Goal: Find specific page/section: Find specific page/section

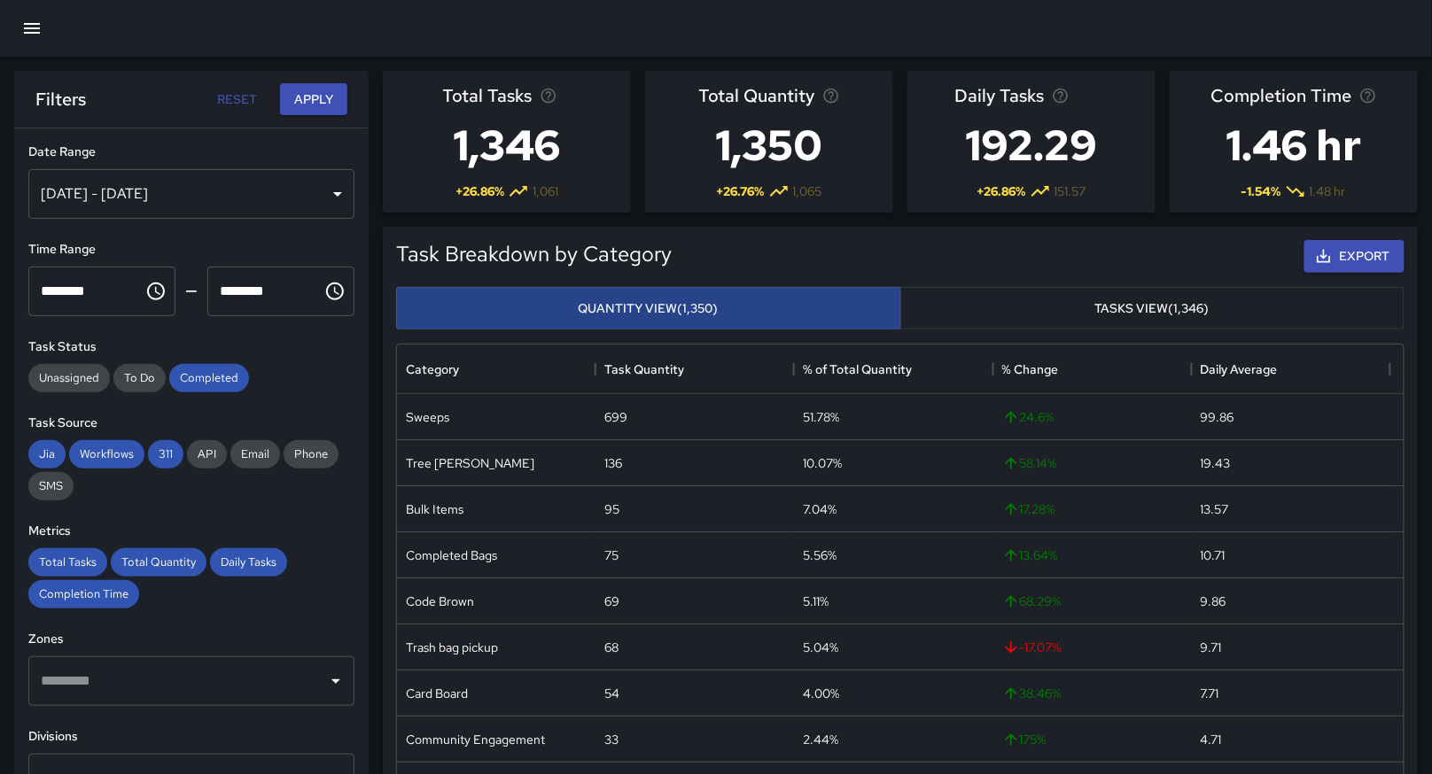
scroll to position [516, 992]
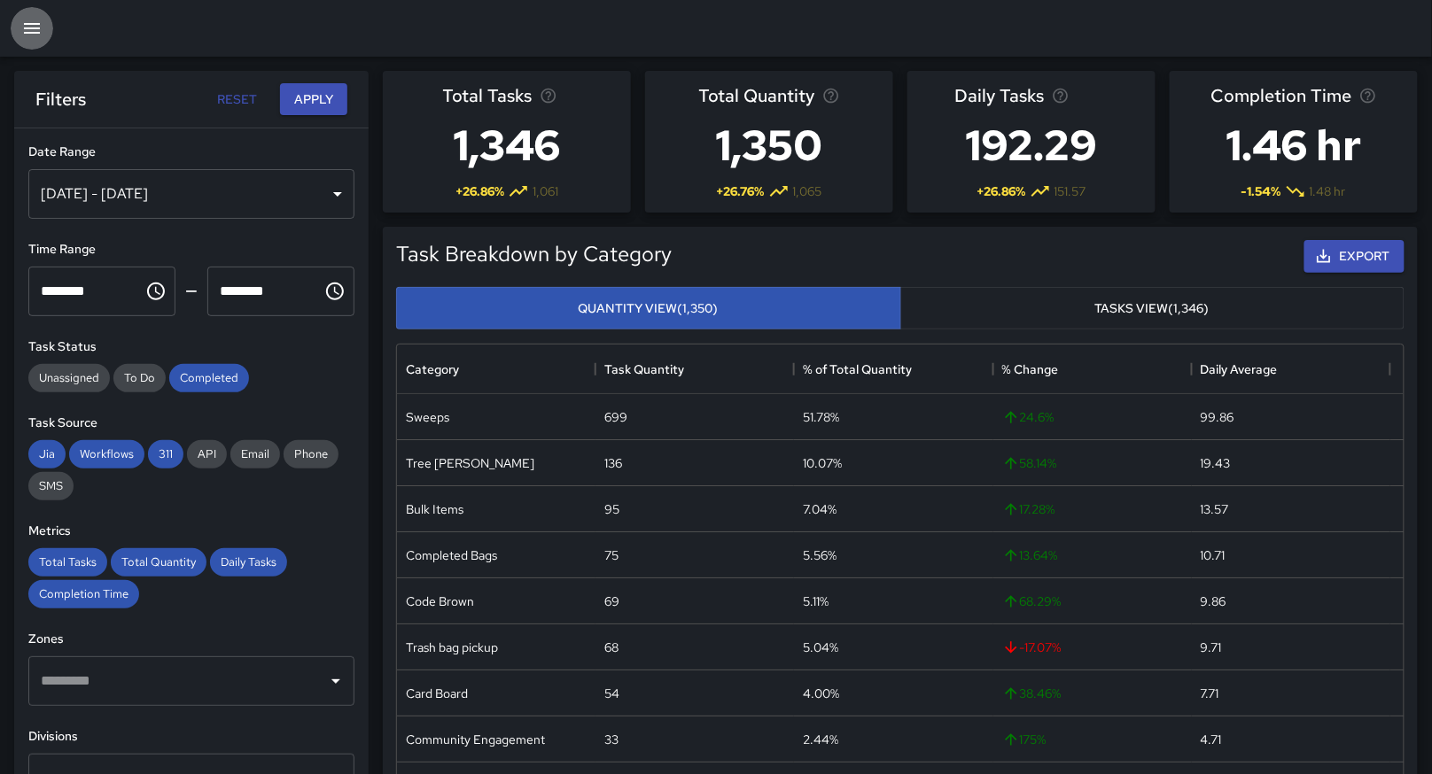
click at [35, 41] on button "button" at bounding box center [32, 28] width 43 height 43
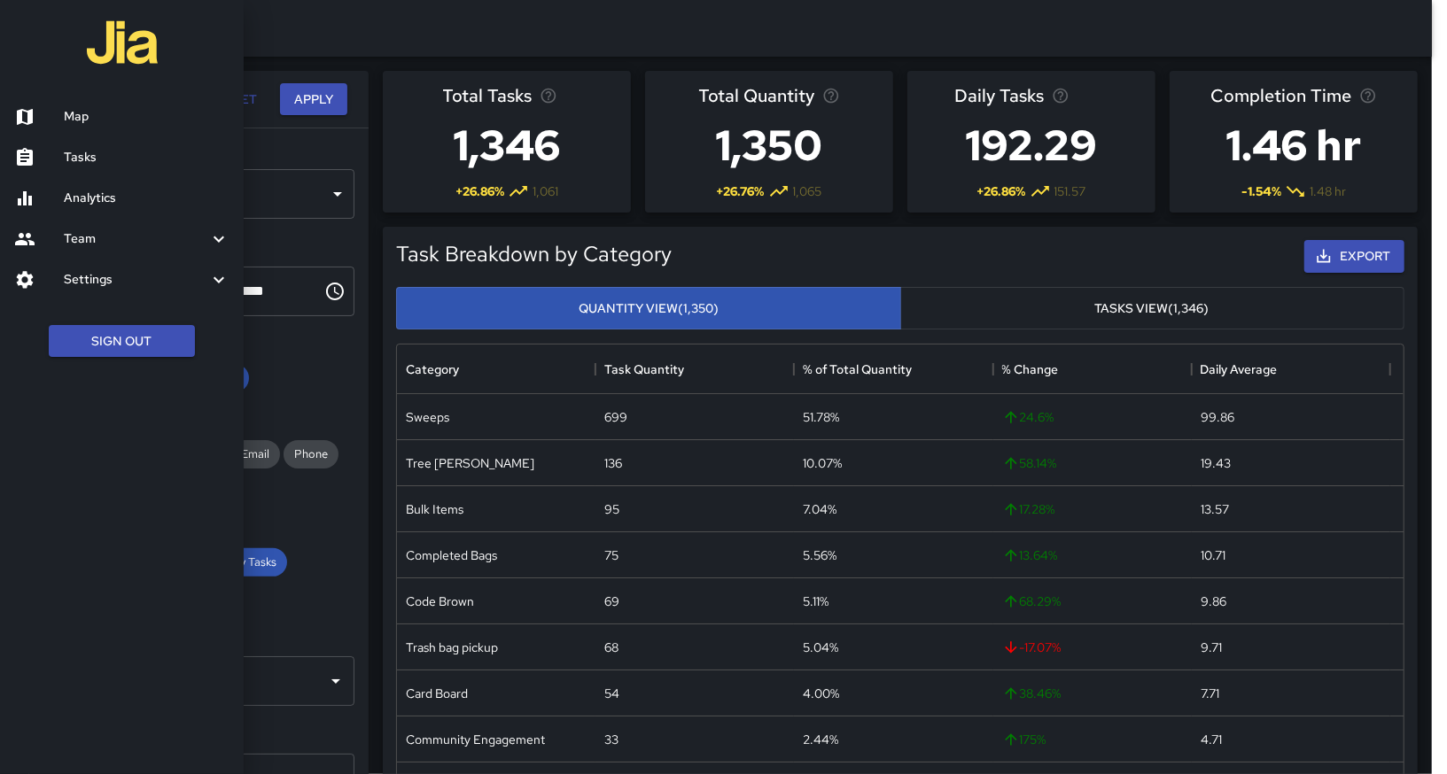
click at [74, 149] on h6 "Tasks" at bounding box center [147, 157] width 166 height 19
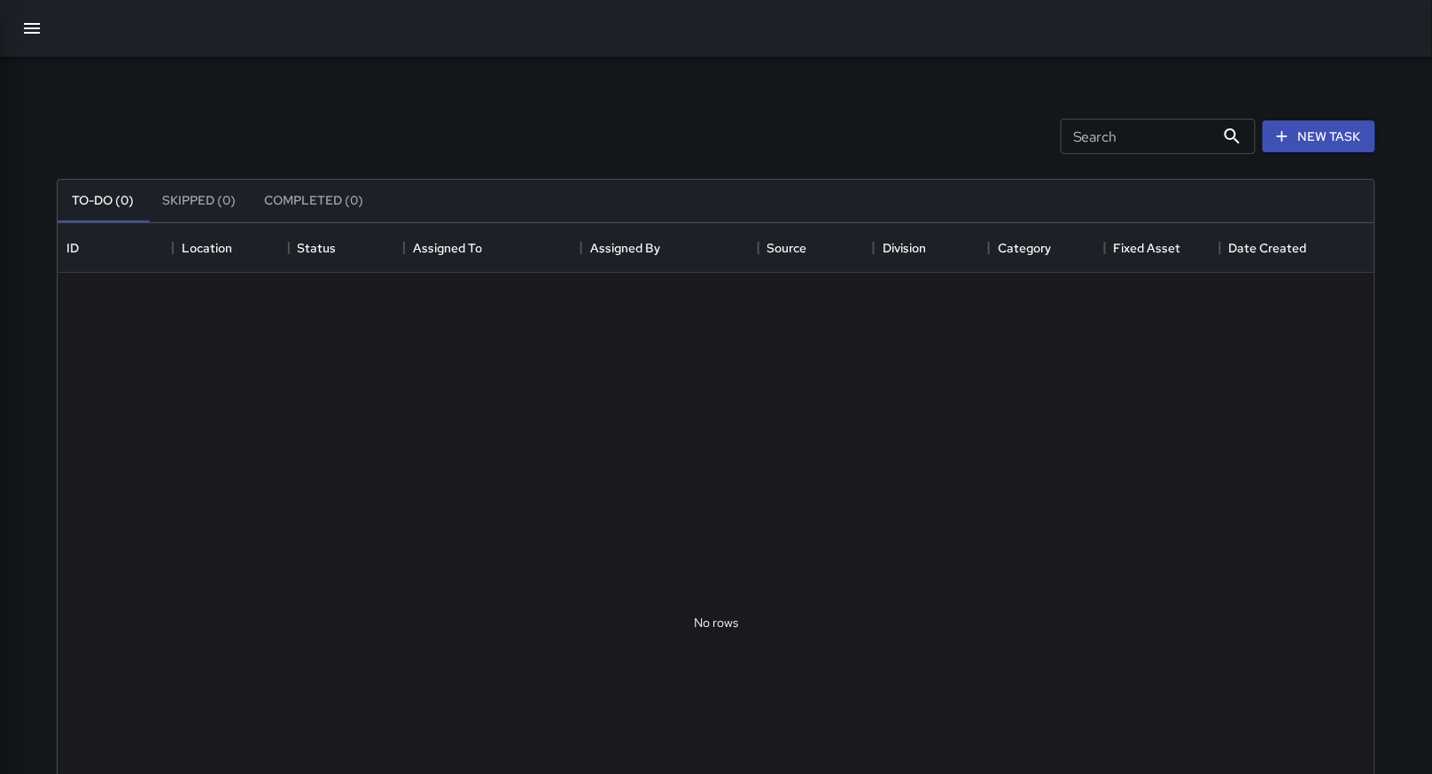
scroll to position [736, 1302]
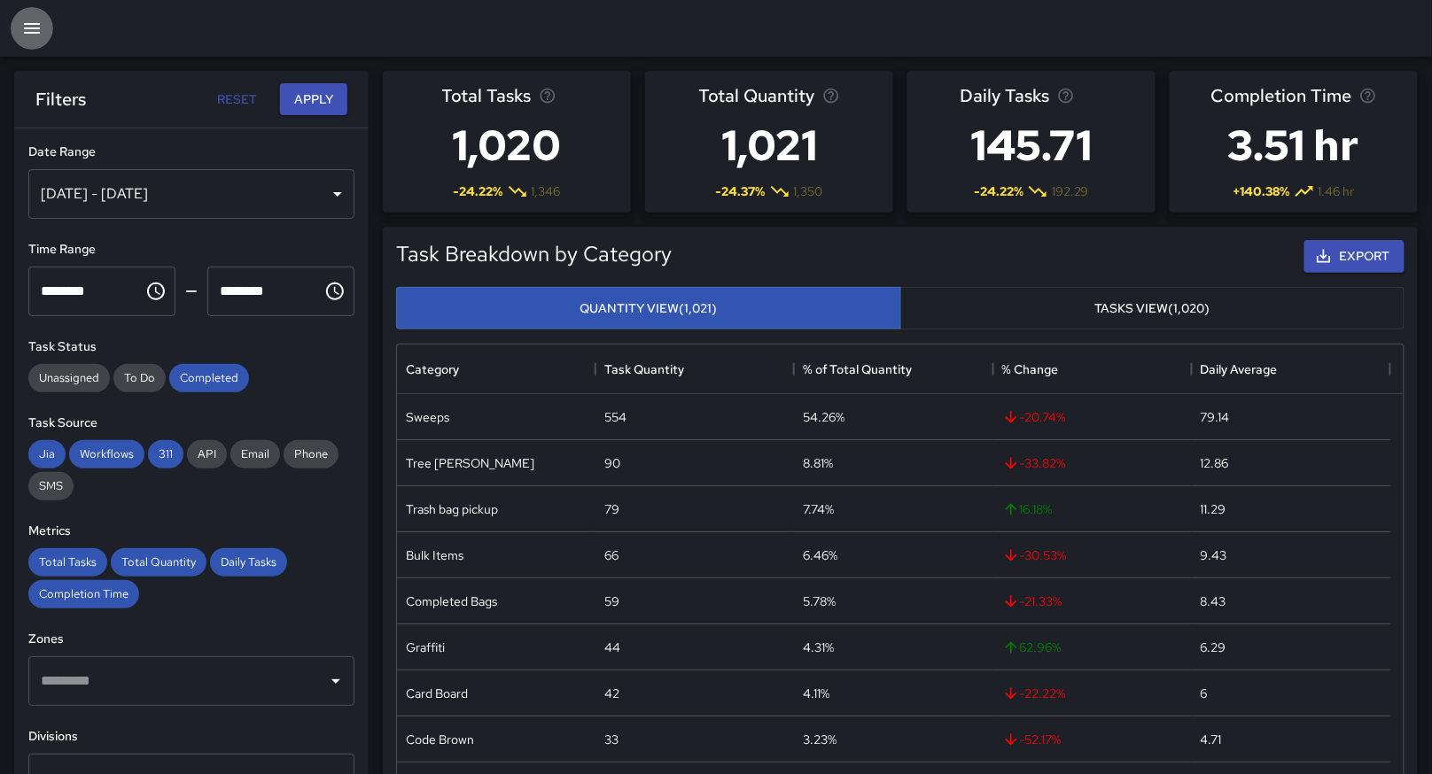
click at [32, 35] on icon "button" at bounding box center [31, 28] width 21 height 21
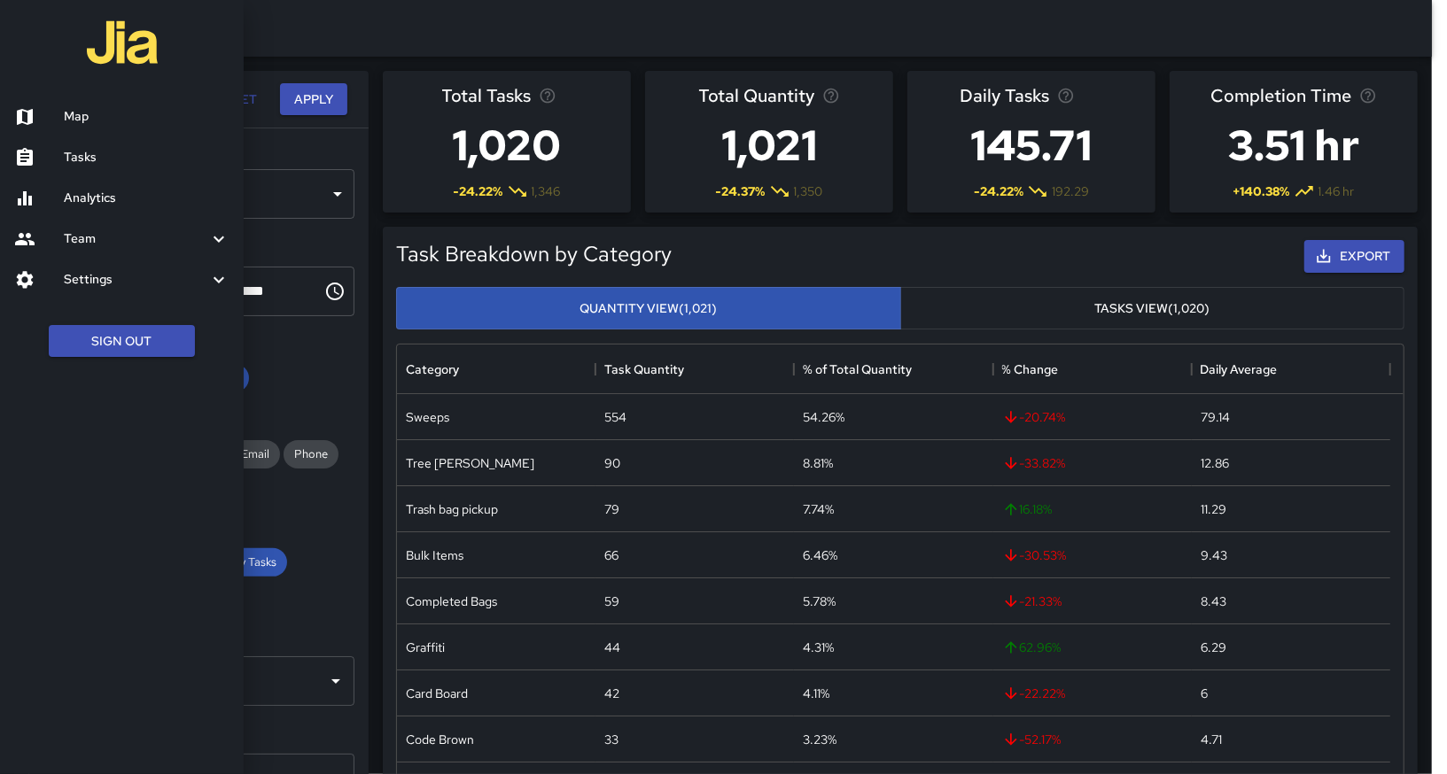
click at [70, 118] on h6 "Map" at bounding box center [147, 116] width 166 height 19
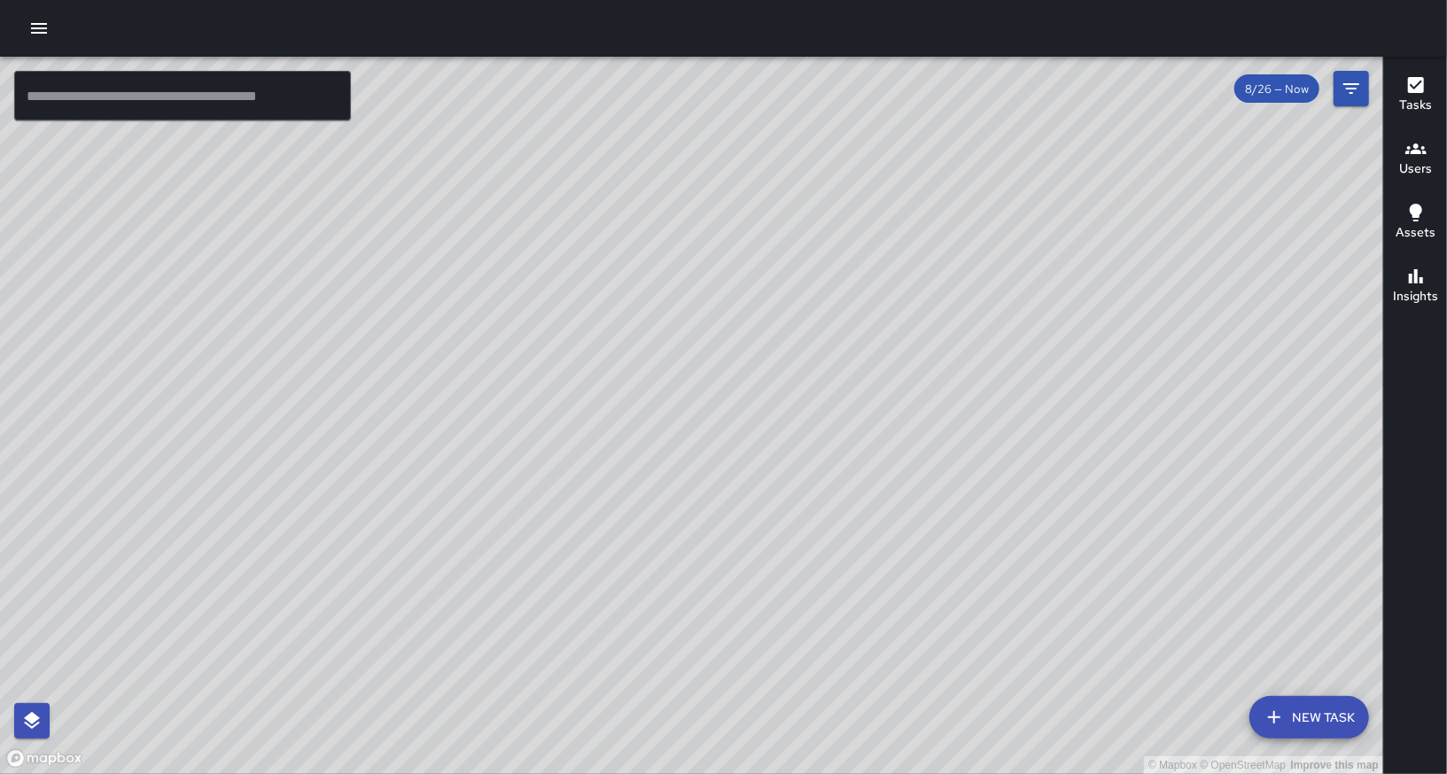
click at [781, 393] on div "© Mapbox © OpenStreetMap Improve this map" at bounding box center [691, 416] width 1383 height 718
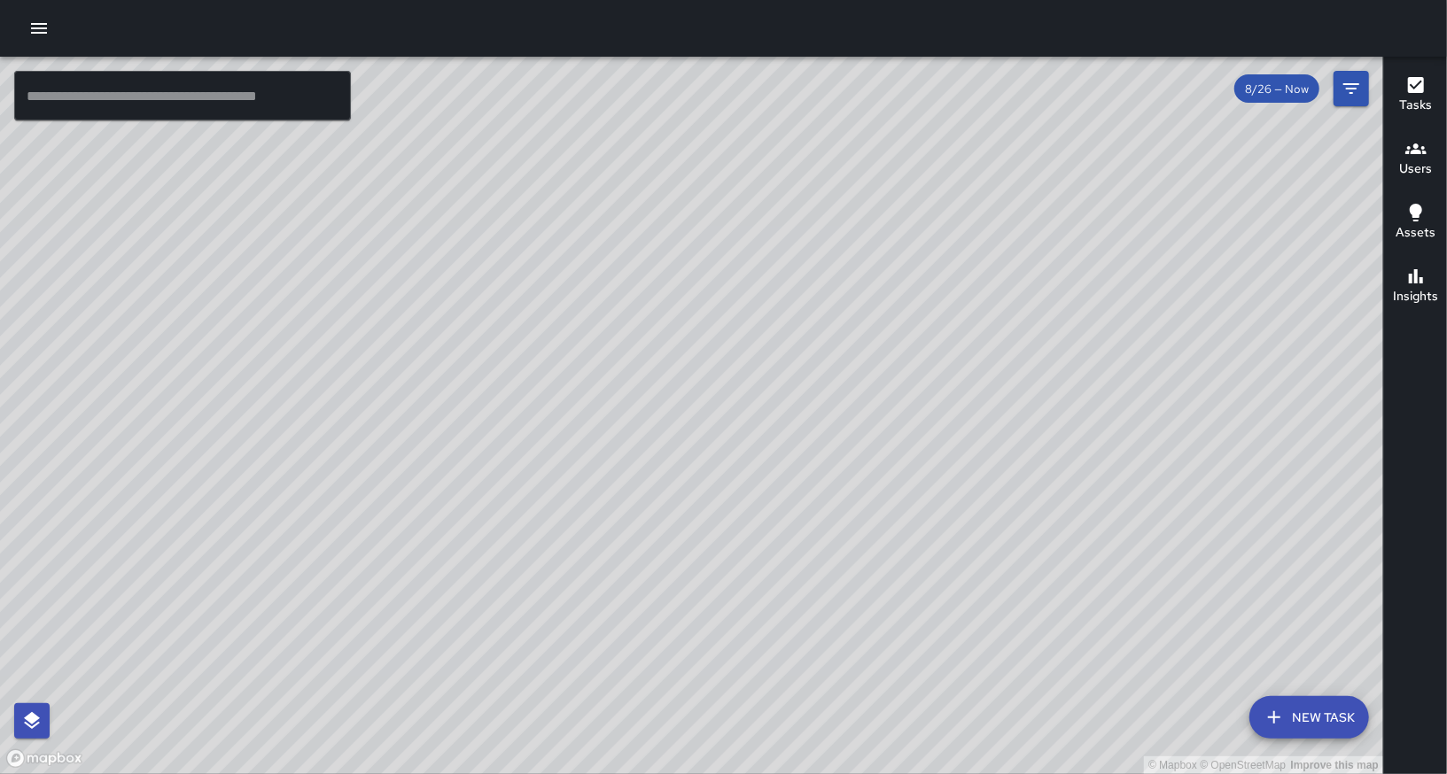
drag, startPoint x: 707, startPoint y: 210, endPoint x: 662, endPoint y: 134, distance: 88.6
click at [662, 134] on div "© Mapbox © OpenStreetMap Improve this map" at bounding box center [691, 416] width 1383 height 718
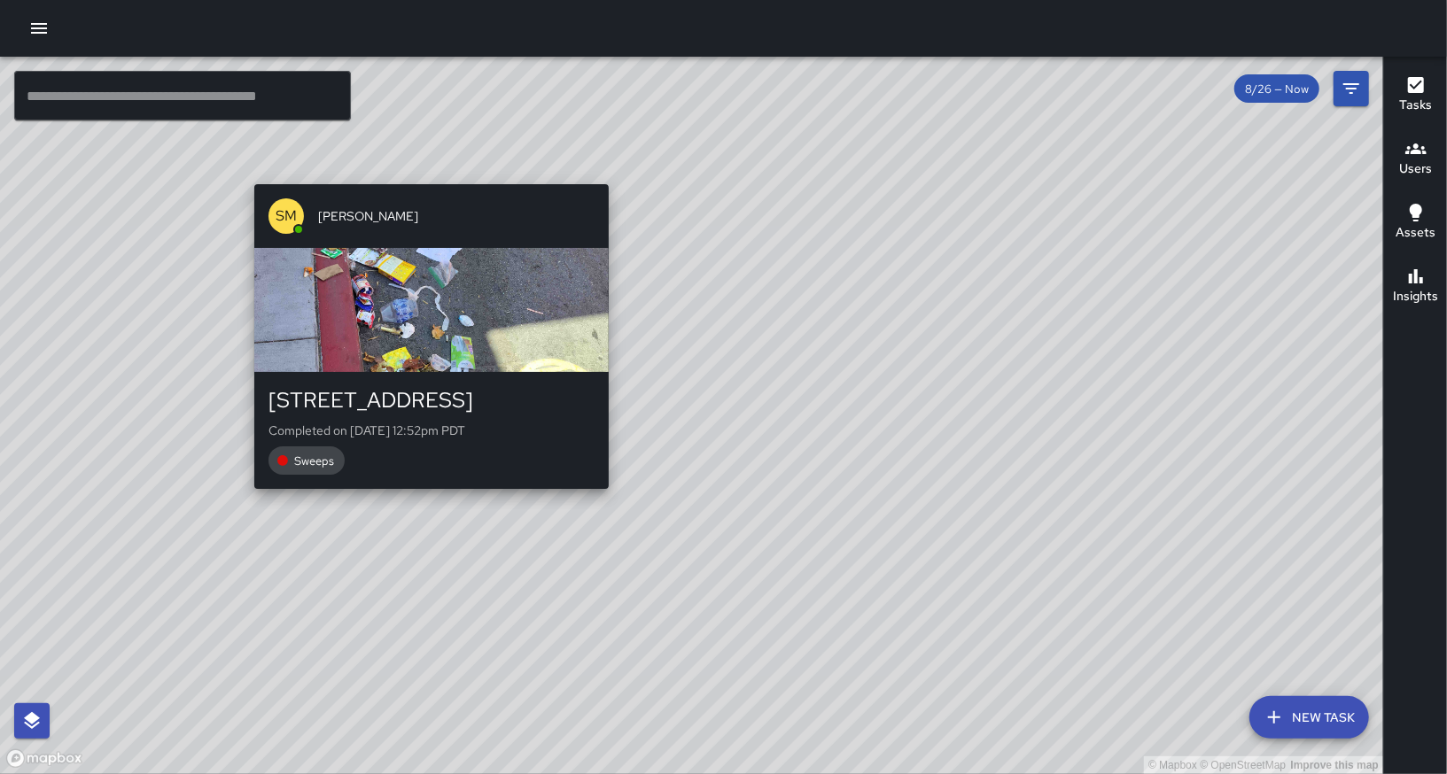
click at [432, 498] on div "© Mapbox © OpenStreetMap Improve this map SM [PERSON_NAME] [STREET_ADDRESS][PER…" at bounding box center [691, 416] width 1383 height 718
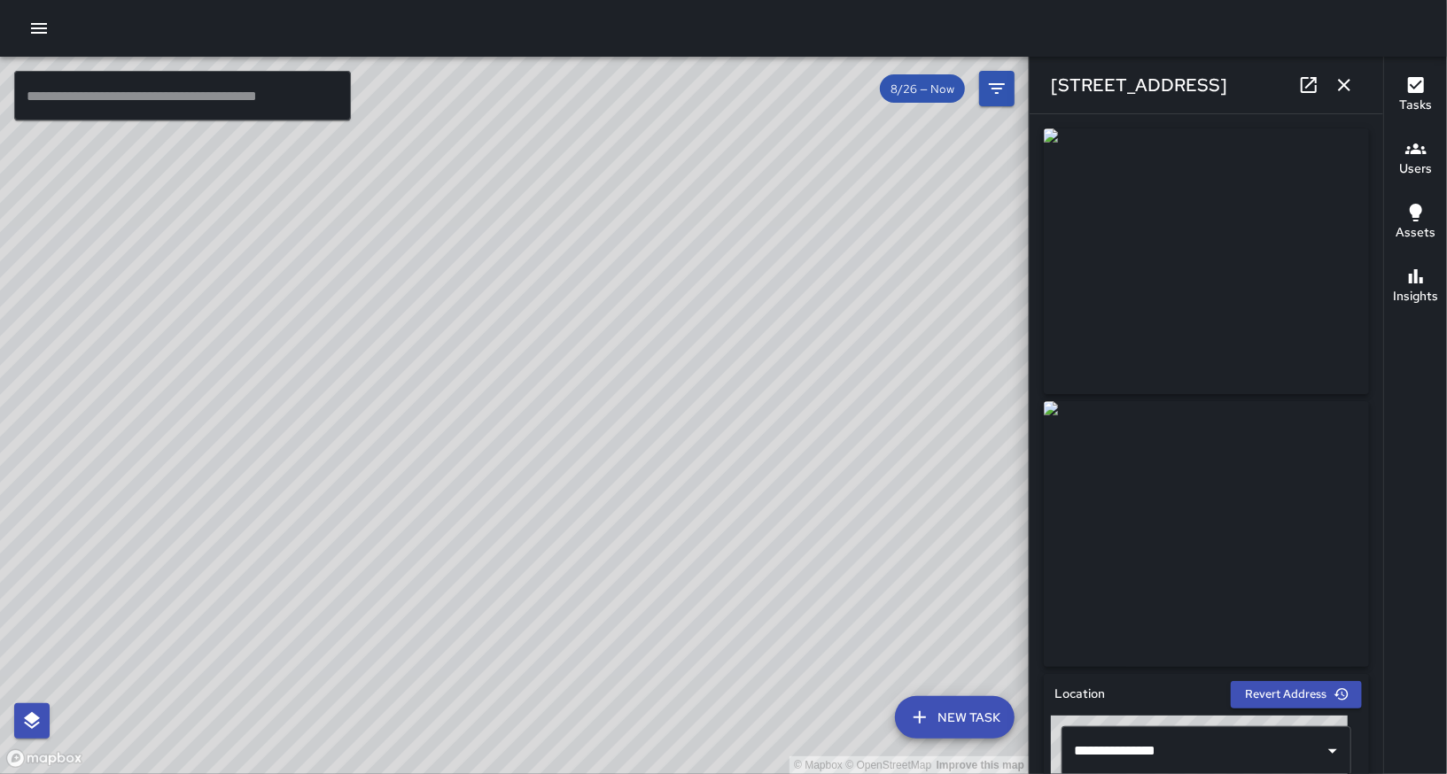
click at [467, 414] on div "© Mapbox © OpenStreetMap Improve this map SM [PERSON_NAME] [STREET_ADDRESS][PER…" at bounding box center [514, 416] width 1029 height 718
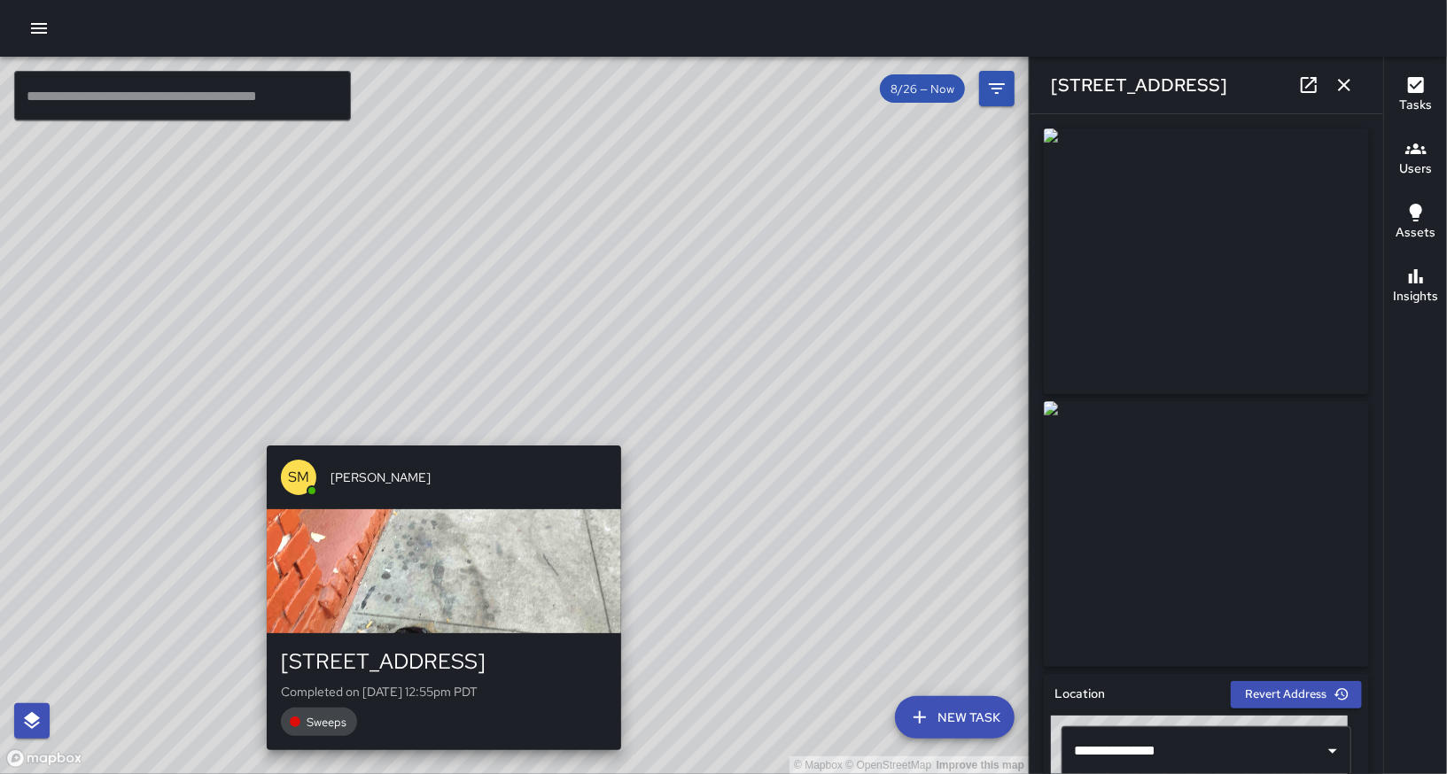
click at [440, 433] on div "© Mapbox © OpenStreetMap Improve this map SM [PERSON_NAME] [STREET_ADDRESS][PER…" at bounding box center [514, 416] width 1029 height 718
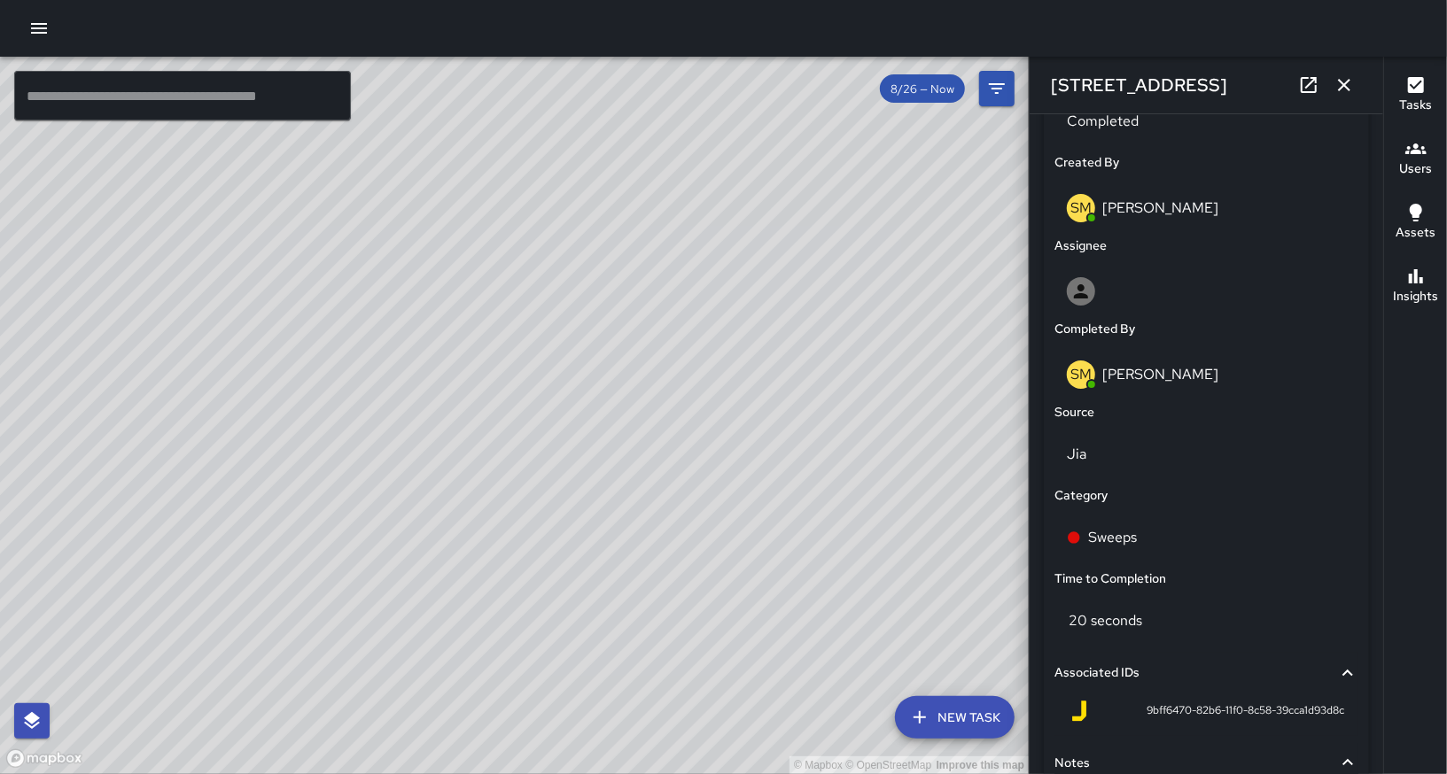
scroll to position [1056, 0]
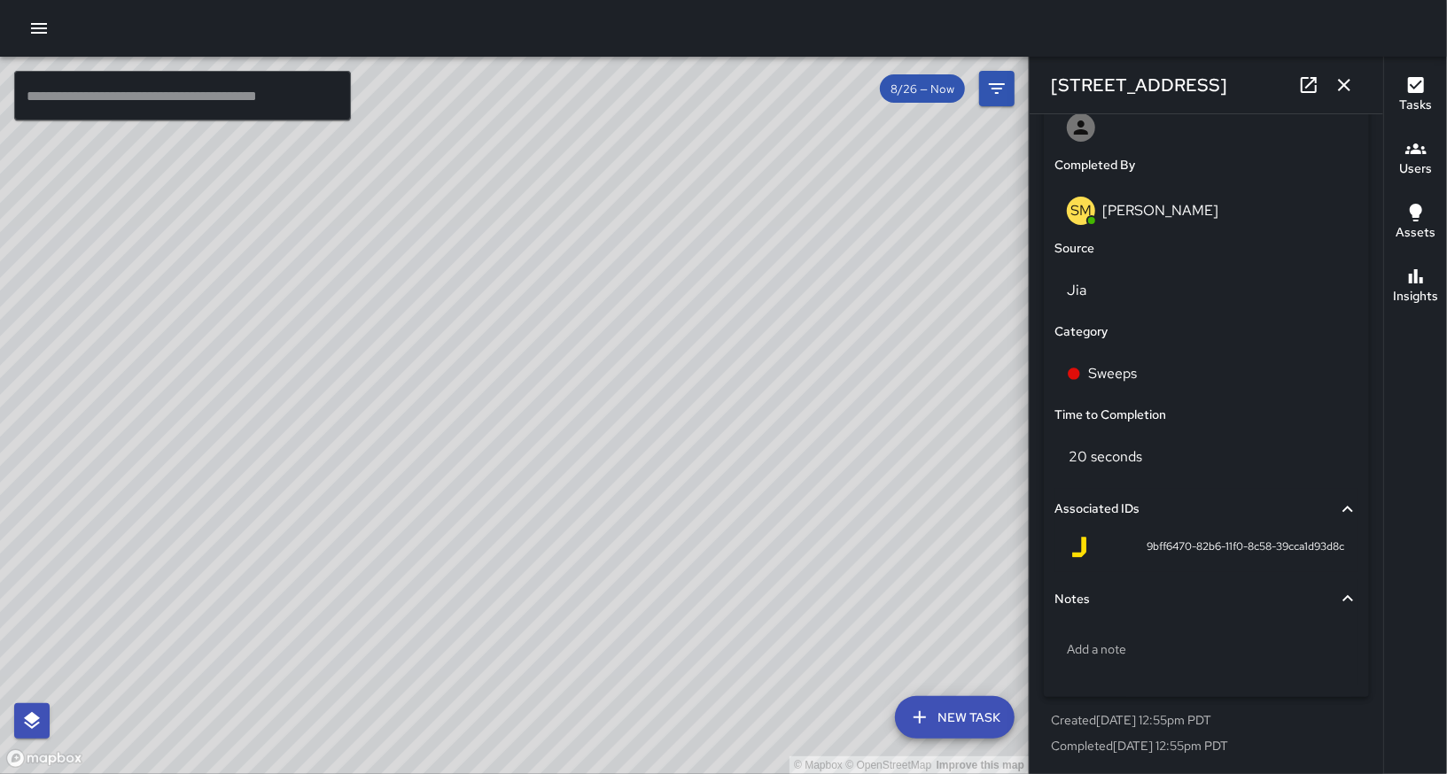
click at [1325, 722] on p "Created [DATE] 12:55pm PDT" at bounding box center [1206, 721] width 311 height 18
click at [590, 392] on div "© Mapbox © OpenStreetMap Improve this map SM [PERSON_NAME] [STREET_ADDRESS][PER…" at bounding box center [514, 416] width 1029 height 718
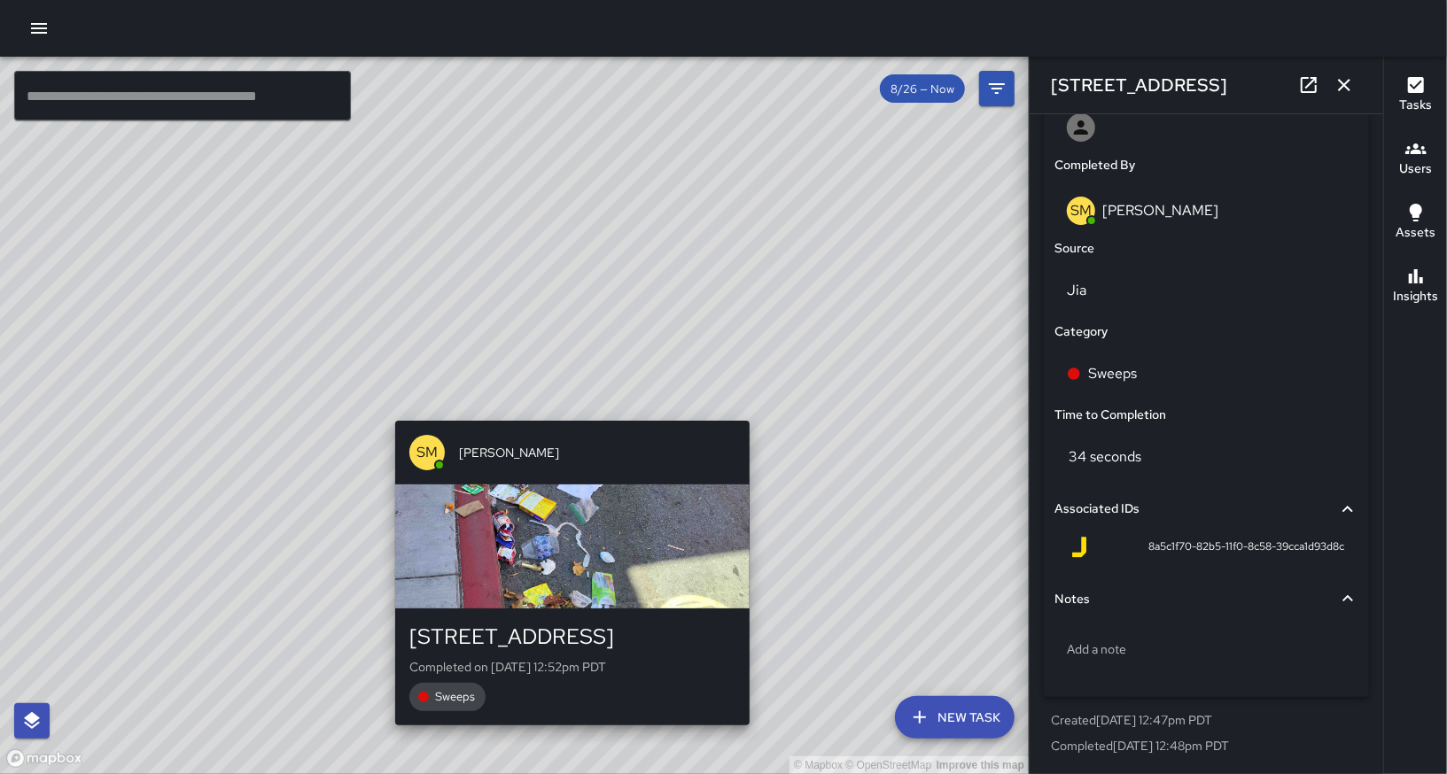
click at [565, 409] on div "© Mapbox © OpenStreetMap Improve this map SM [PERSON_NAME] [STREET_ADDRESS][PER…" at bounding box center [514, 416] width 1029 height 718
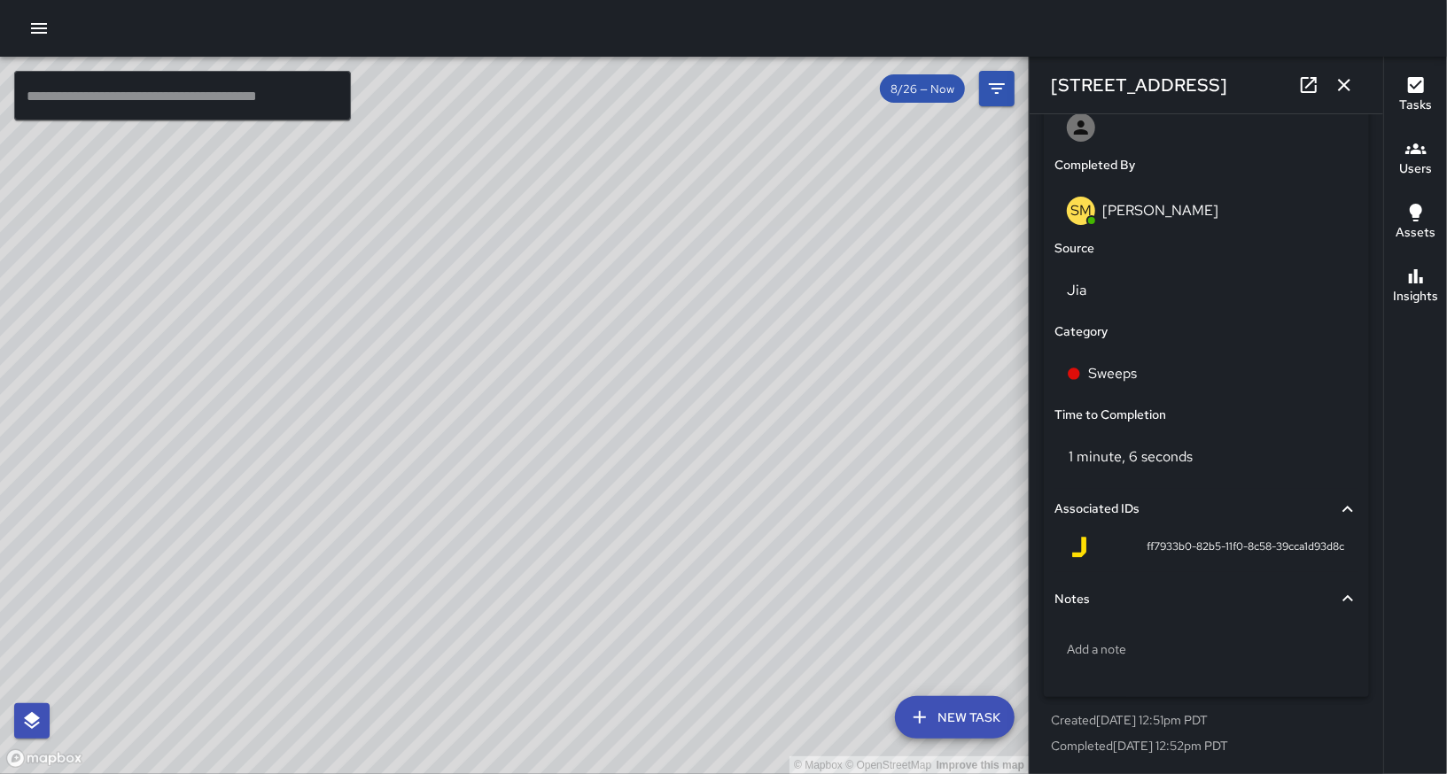
click at [874, 358] on div "© Mapbox © OpenStreetMap Improve this map" at bounding box center [514, 416] width 1029 height 718
click at [883, 354] on div "© Mapbox © OpenStreetMap Improve this map" at bounding box center [514, 416] width 1029 height 718
drag, startPoint x: 888, startPoint y: 350, endPoint x: 642, endPoint y: 385, distance: 248.0
click at [642, 385] on div "© Mapbox © OpenStreetMap Improve this map" at bounding box center [514, 416] width 1029 height 718
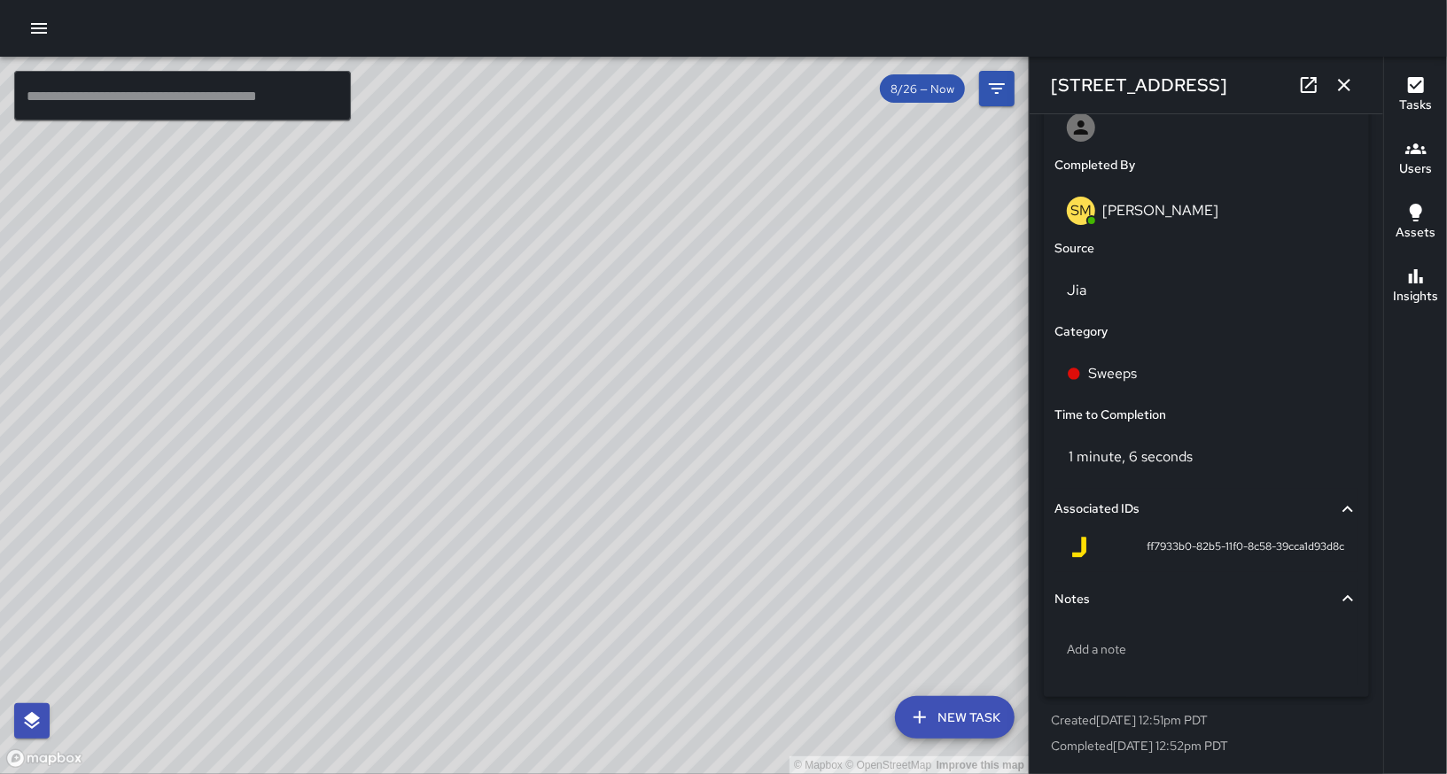
click at [592, 363] on div "© Mapbox © OpenStreetMap Improve this map" at bounding box center [514, 416] width 1029 height 718
click at [1344, 74] on icon "button" at bounding box center [1344, 84] width 21 height 21
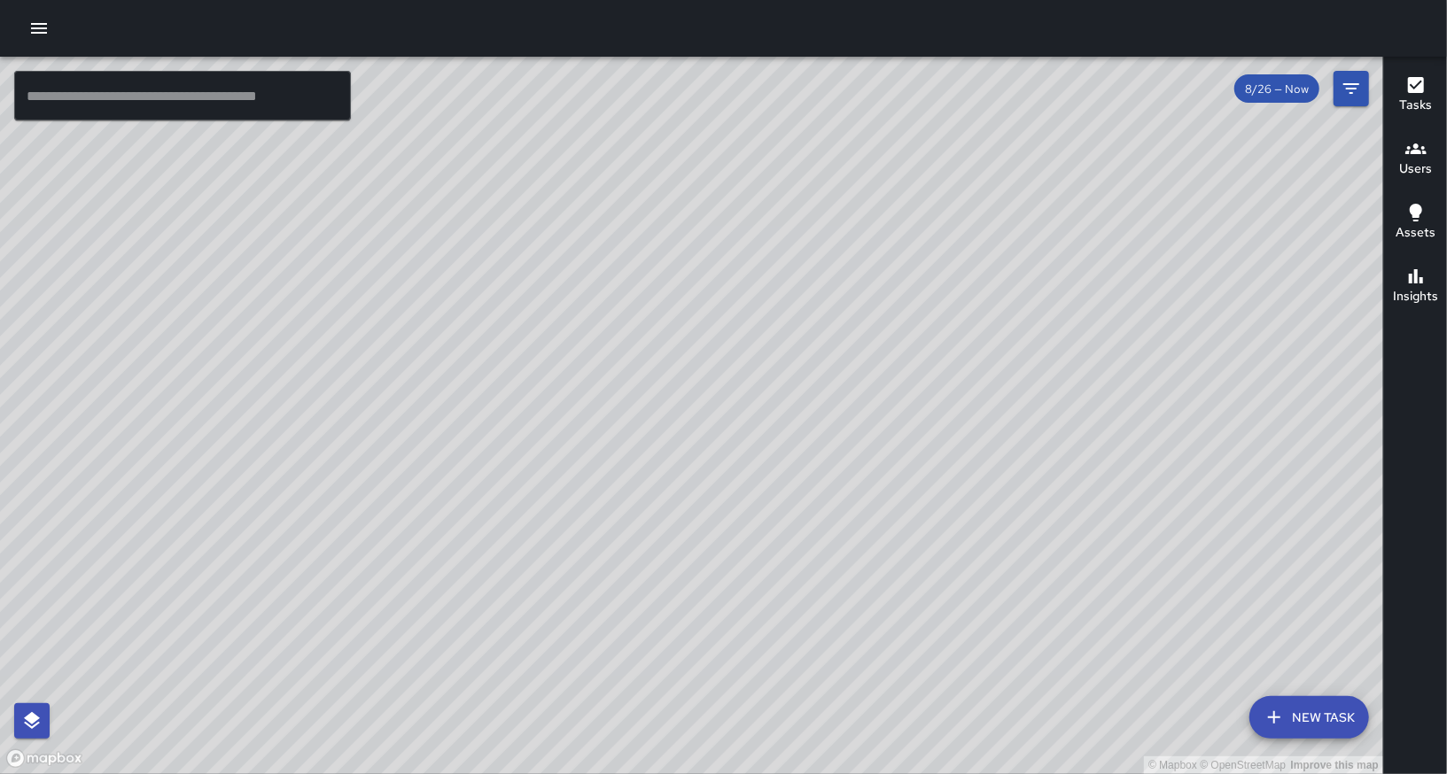
click at [803, 548] on div "© Mapbox © OpenStreetMap Improve this map" at bounding box center [691, 416] width 1383 height 718
click at [796, 513] on div "© Mapbox © OpenStreetMap Improve this map" at bounding box center [691, 416] width 1383 height 718
click at [789, 507] on div "© Mapbox © OpenStreetMap Improve this map" at bounding box center [691, 416] width 1383 height 718
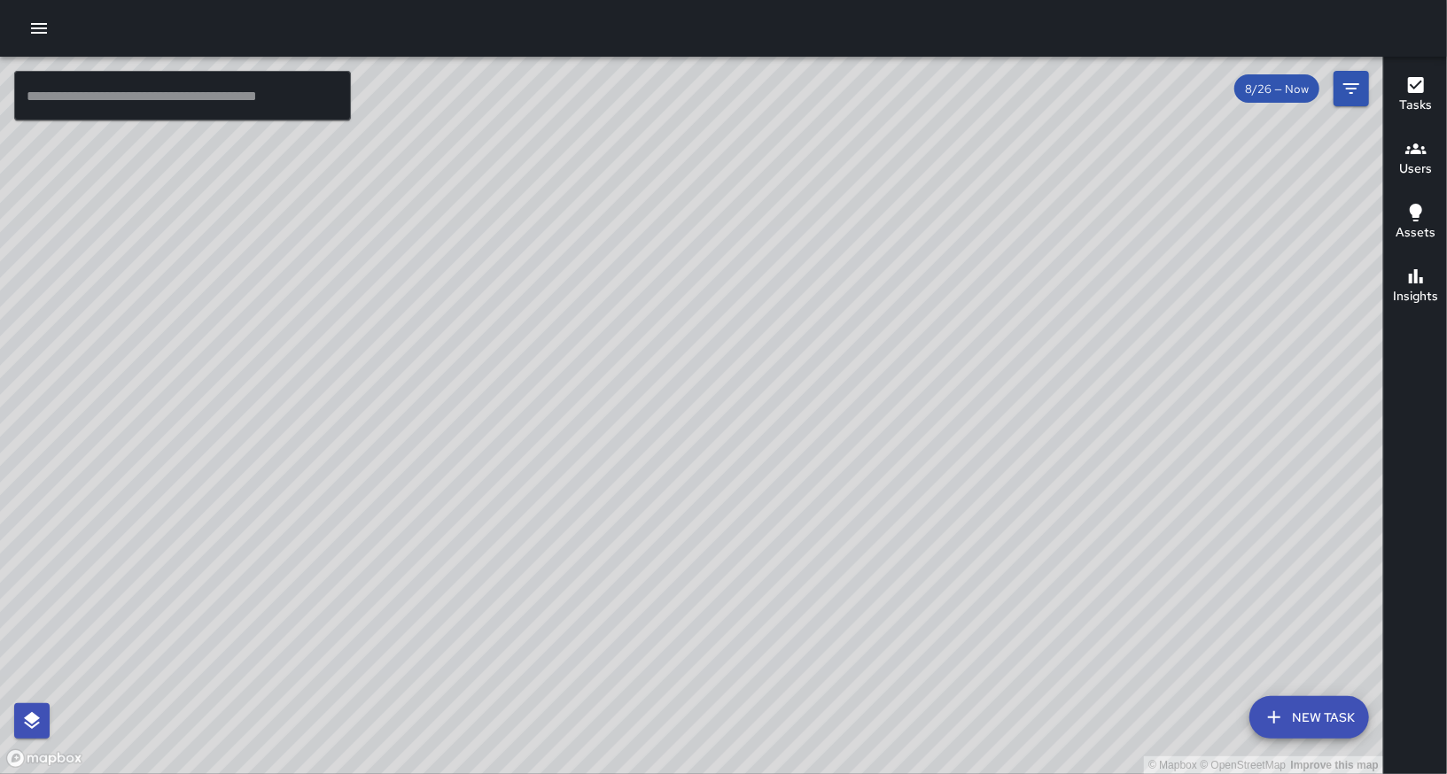
click at [789, 507] on div "© Mapbox © OpenStreetMap Improve this map" at bounding box center [691, 416] width 1383 height 718
click at [799, 669] on div "© Mapbox © OpenStreetMap Improve this map" at bounding box center [691, 416] width 1383 height 718
drag, startPoint x: 830, startPoint y: 661, endPoint x: 781, endPoint y: 532, distance: 138.2
click at [781, 532] on div "© Mapbox © OpenStreetMap Improve this map" at bounding box center [691, 416] width 1383 height 718
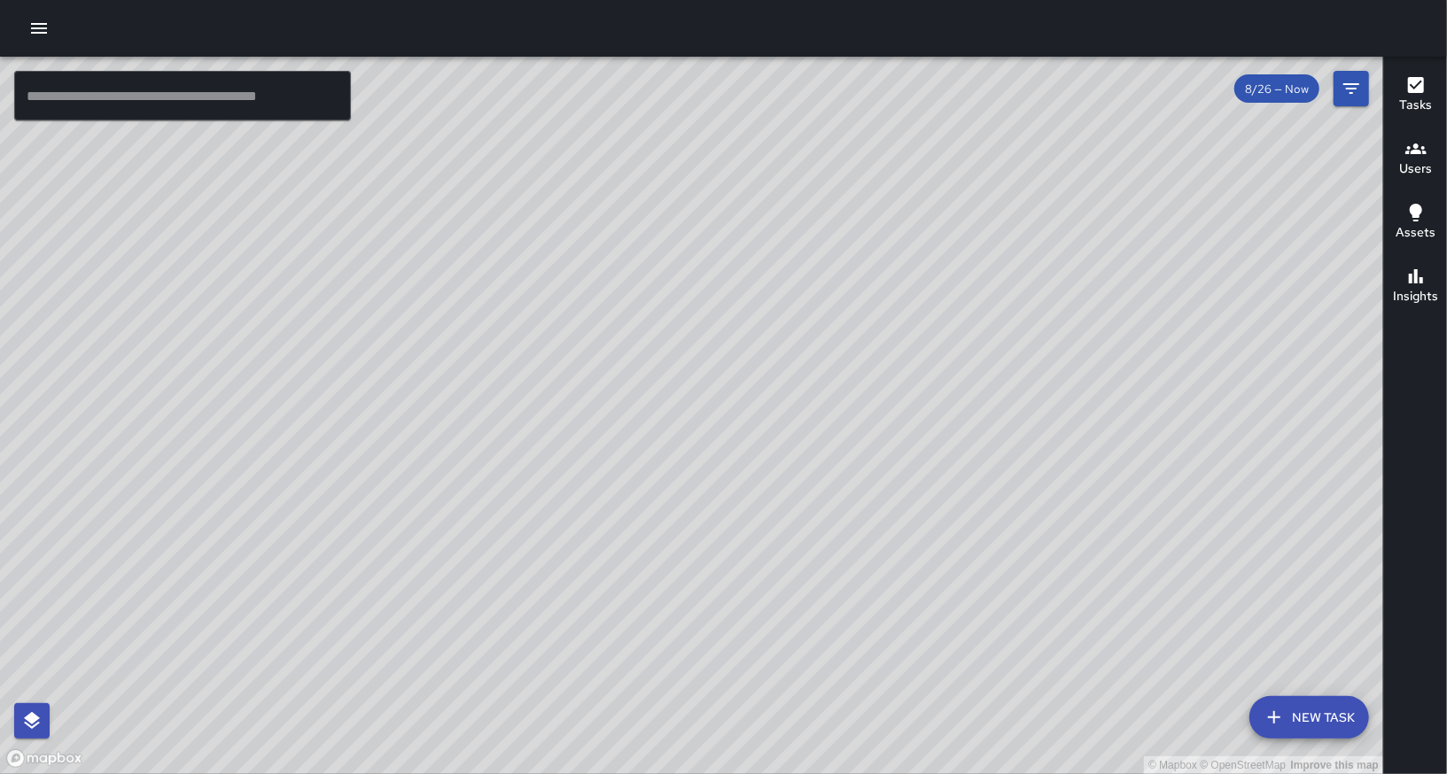
drag, startPoint x: 585, startPoint y: 494, endPoint x: 494, endPoint y: 383, distance: 143.6
click at [494, 383] on div "© Mapbox © OpenStreetMap Improve this map" at bounding box center [691, 416] width 1383 height 718
click at [30, 34] on icon "button" at bounding box center [38, 28] width 21 height 21
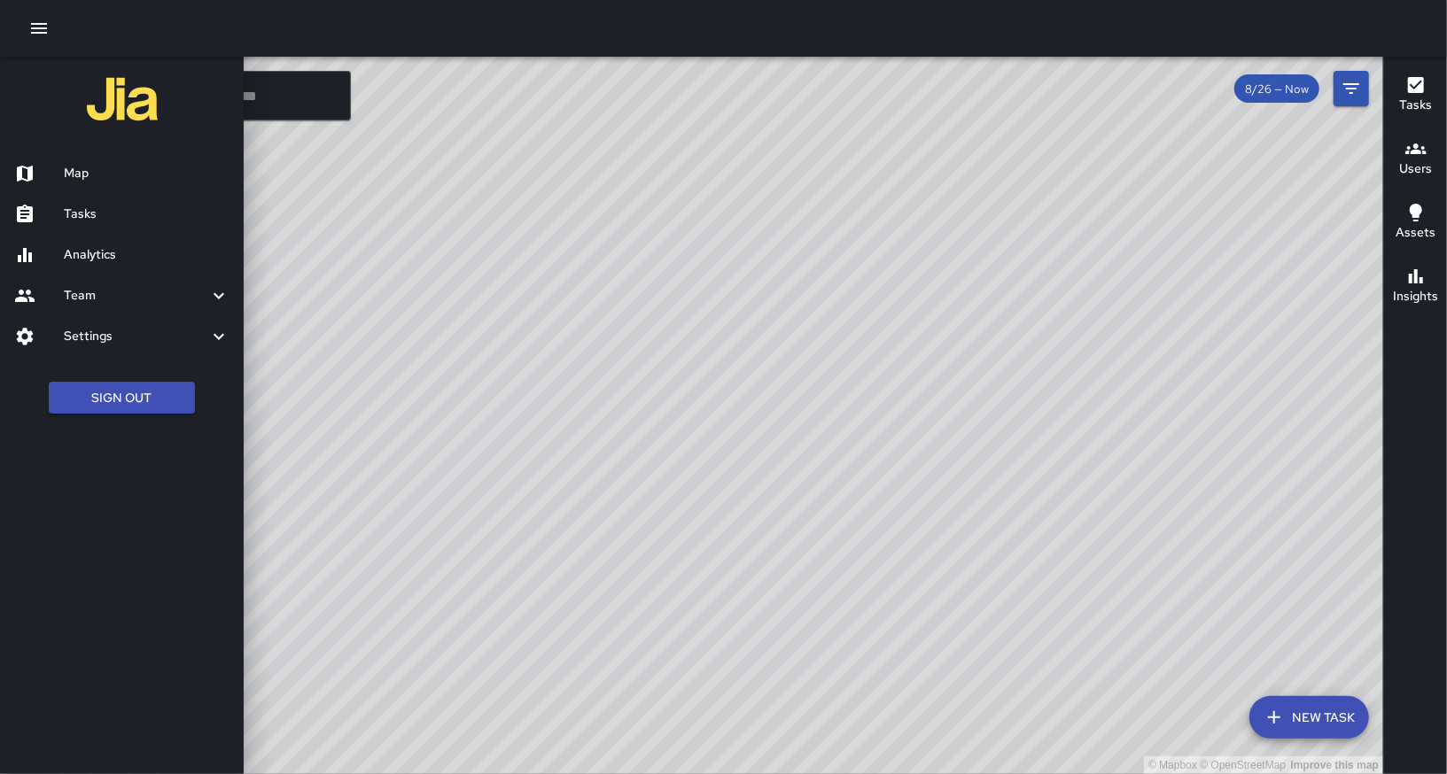
click at [78, 164] on h6 "Map" at bounding box center [147, 173] width 166 height 19
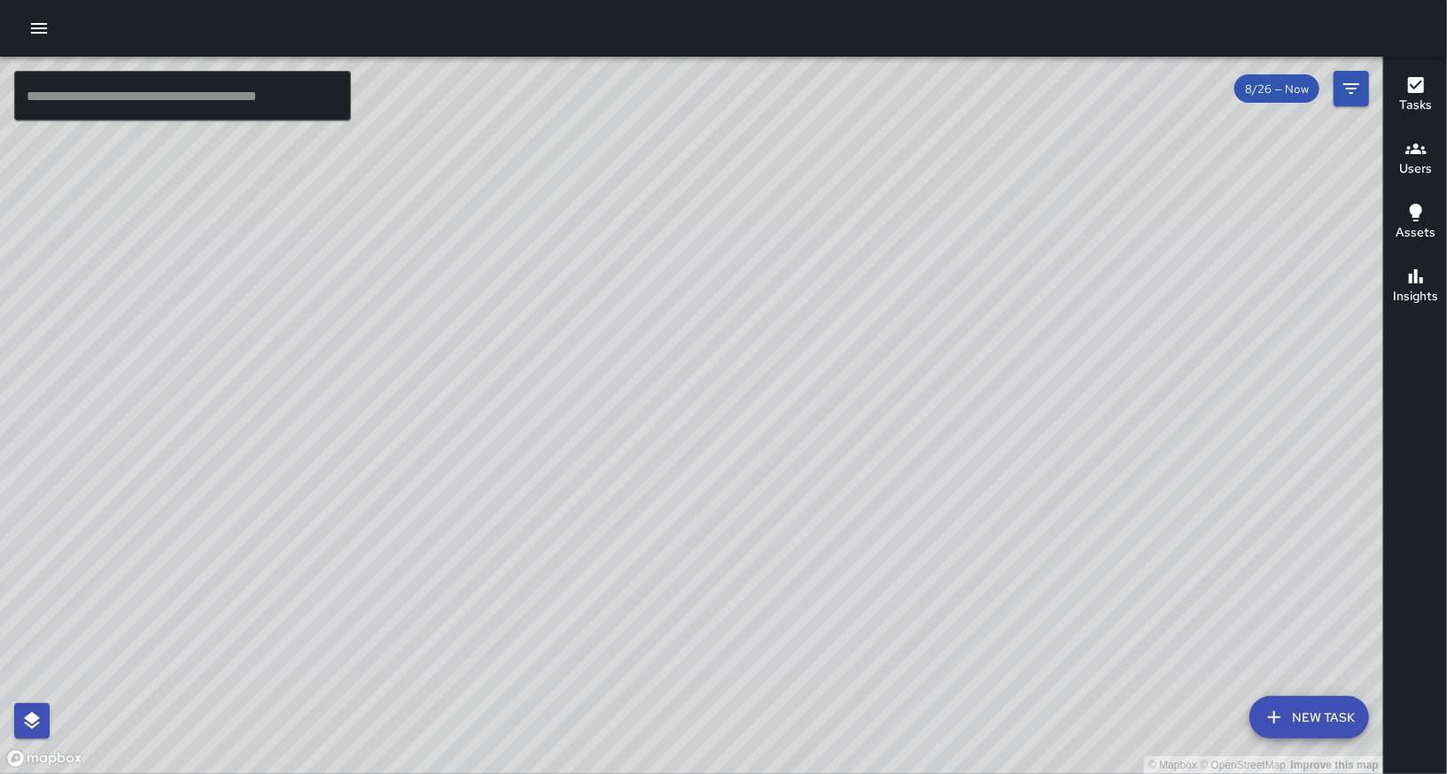
drag, startPoint x: 510, startPoint y: 471, endPoint x: 438, endPoint y: 489, distance: 74.8
click at [438, 489] on div "© Mapbox © OpenStreetMap Improve this map" at bounding box center [691, 416] width 1383 height 718
click at [497, 525] on div "© Mapbox © OpenStreetMap Improve this map" at bounding box center [691, 416] width 1383 height 718
click at [44, 30] on icon "button" at bounding box center [38, 28] width 21 height 21
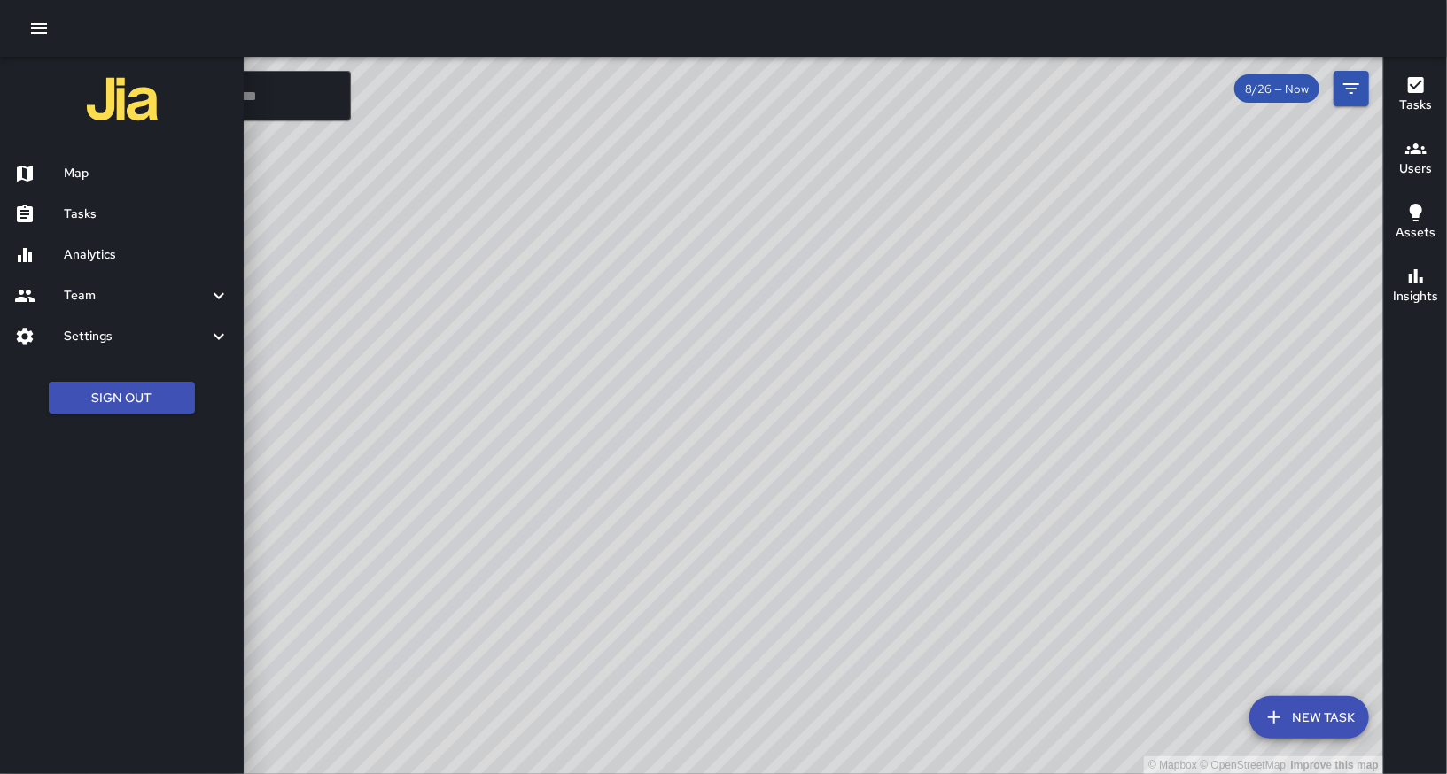
click at [97, 171] on h6 "Map" at bounding box center [147, 173] width 166 height 19
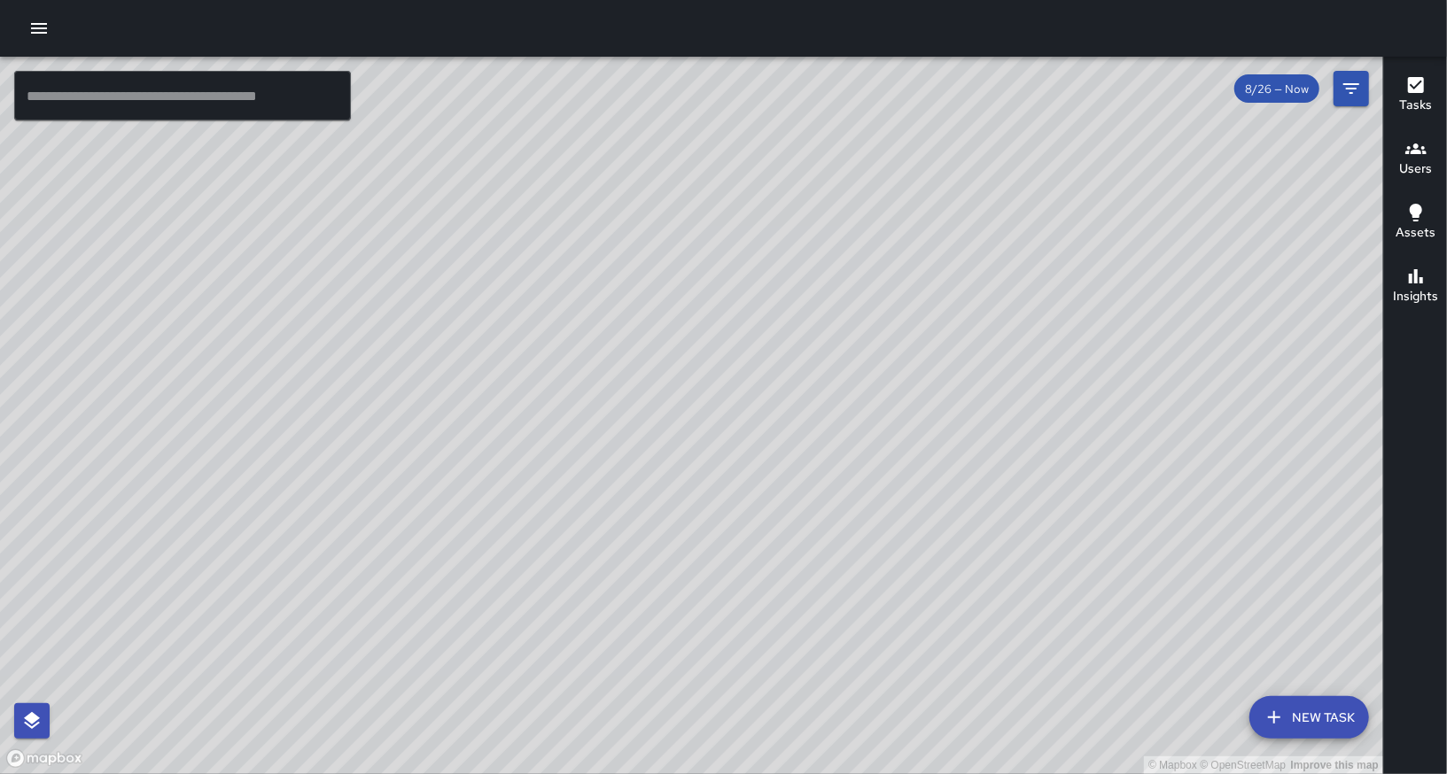
drag, startPoint x: 898, startPoint y: 206, endPoint x: 916, endPoint y: 441, distance: 236.4
click at [916, 441] on div "© Mapbox © OpenStreetMap Improve this map" at bounding box center [691, 416] width 1383 height 718
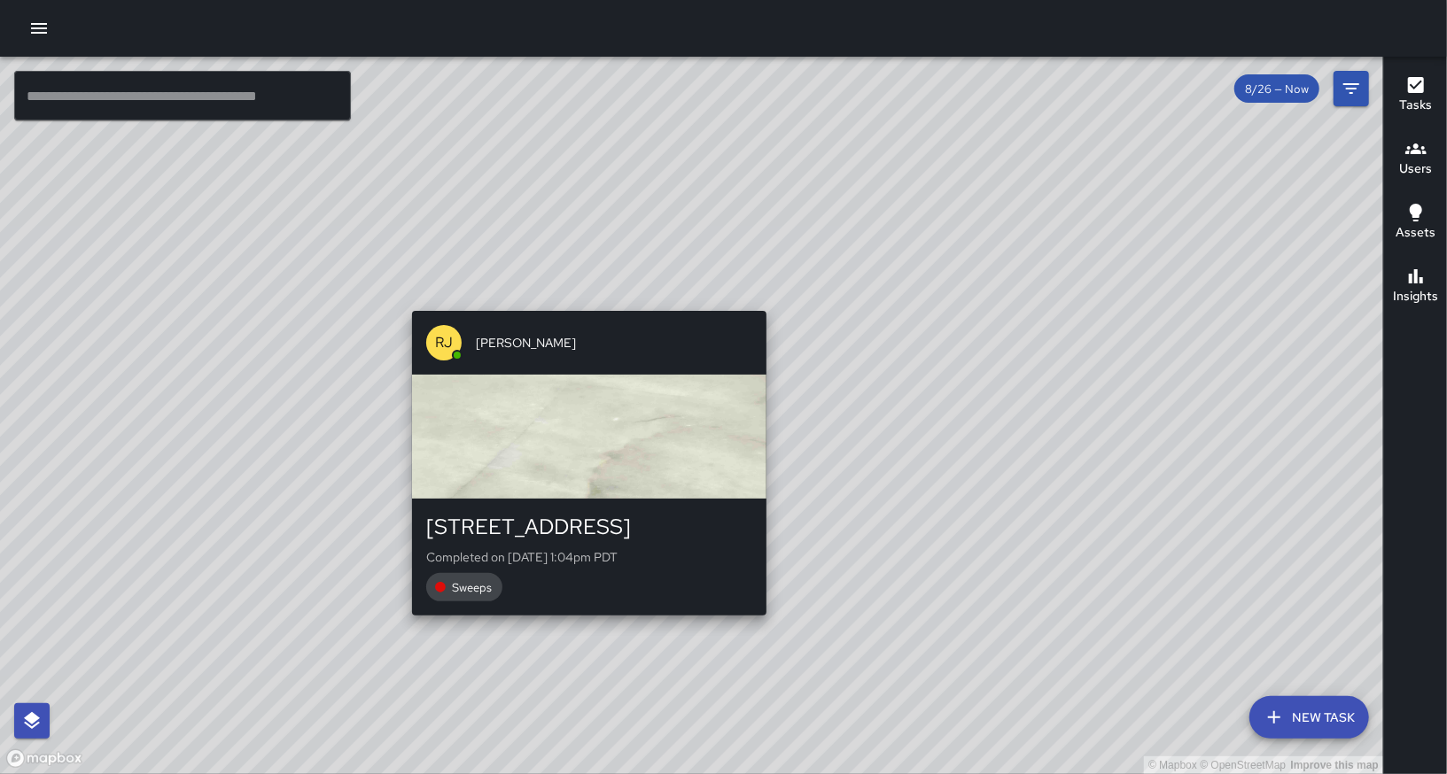
click at [579, 625] on div "© Mapbox © OpenStreetMap Improve this map [PERSON_NAME] [PERSON_NAME][GEOGRAPHI…" at bounding box center [691, 416] width 1383 height 718
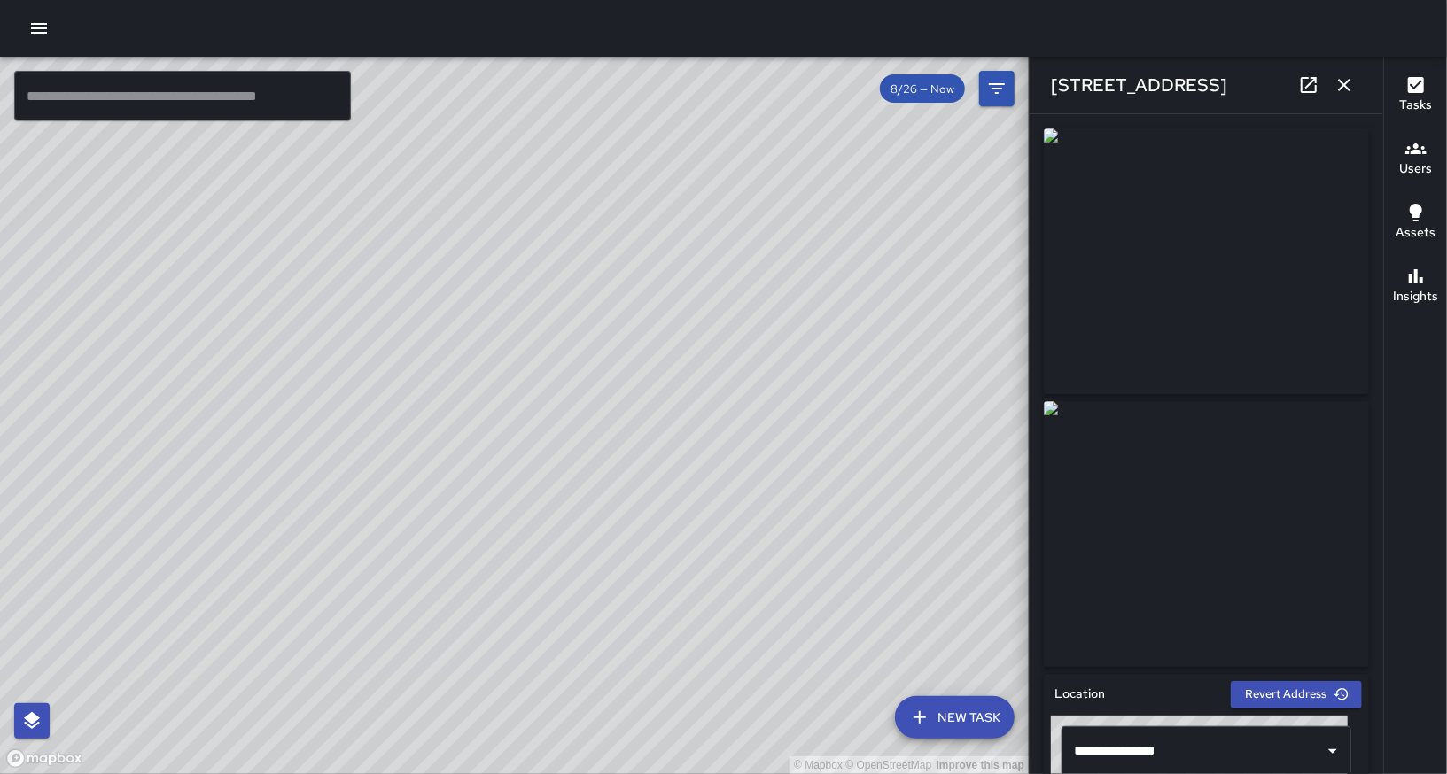
click at [485, 420] on div "© Mapbox © OpenStreetMap Improve this map [PERSON_NAME] [PERSON_NAME][GEOGRAPHI…" at bounding box center [514, 416] width 1029 height 718
click at [444, 345] on div "© Mapbox © OpenStreetMap Improve this map [PERSON_NAME] [PERSON_NAME][GEOGRAPHI…" at bounding box center [514, 416] width 1029 height 718
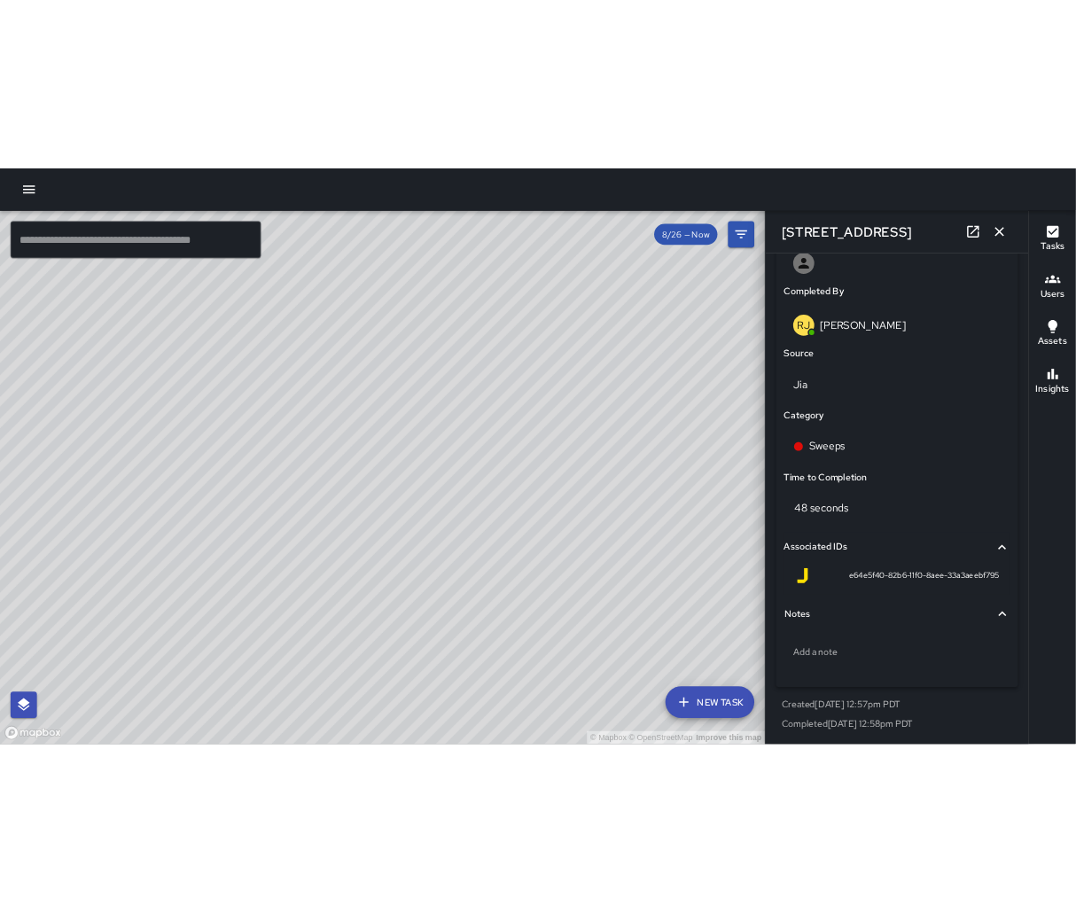
scroll to position [0, 0]
